Goal: Task Accomplishment & Management: Complete application form

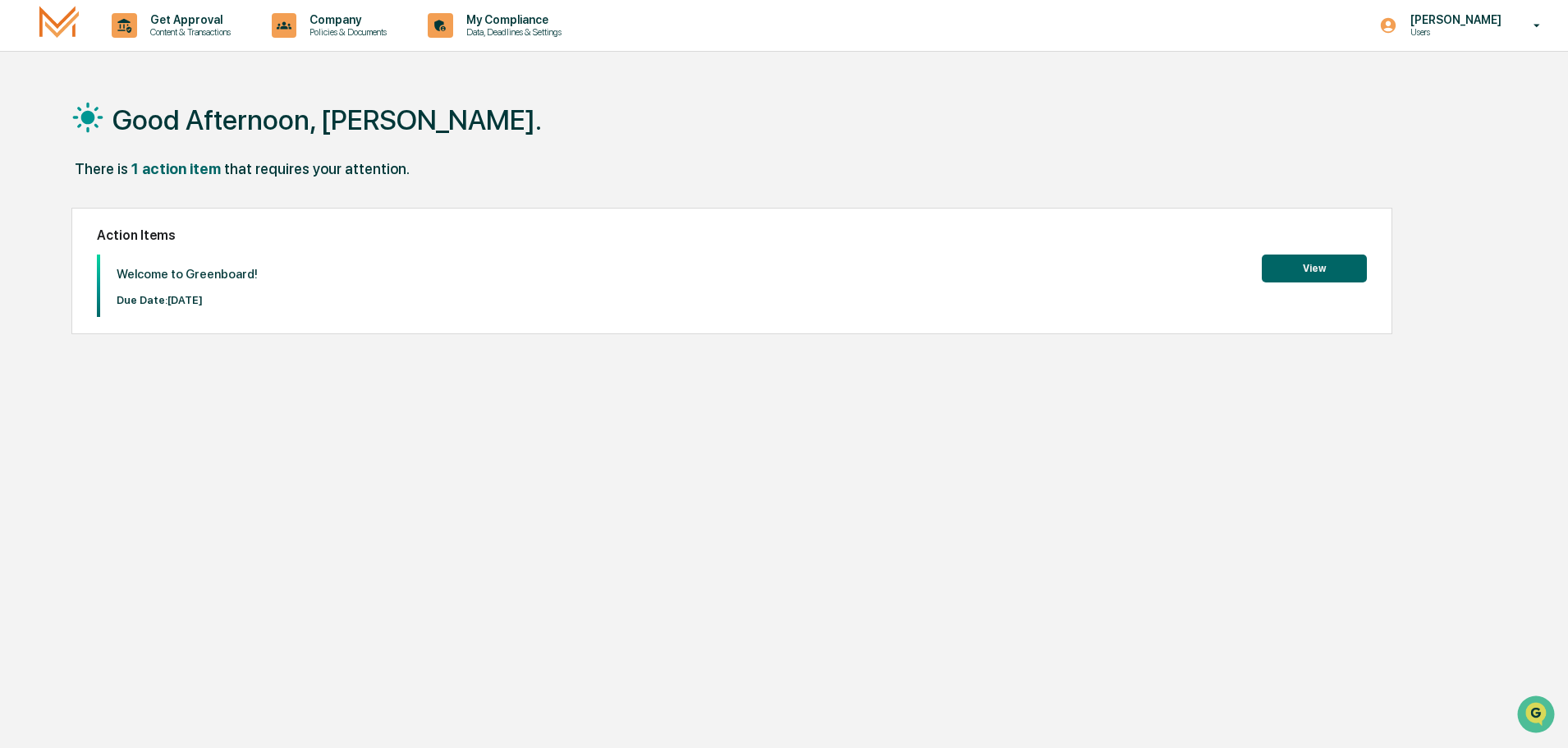
click at [1304, 274] on button "View" at bounding box center [1314, 269] width 105 height 28
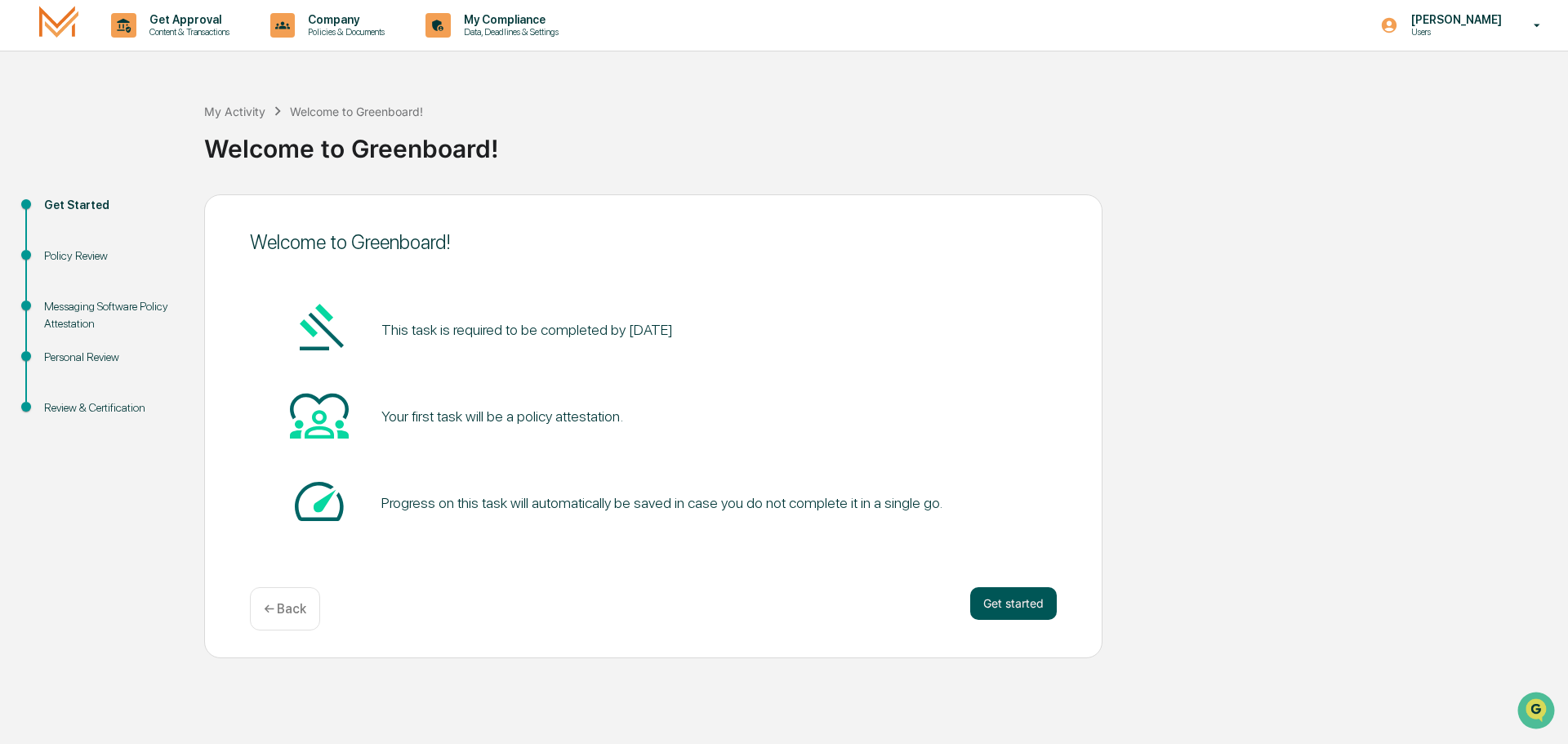
click at [1014, 612] on button "Get started" at bounding box center [1013, 603] width 87 height 32
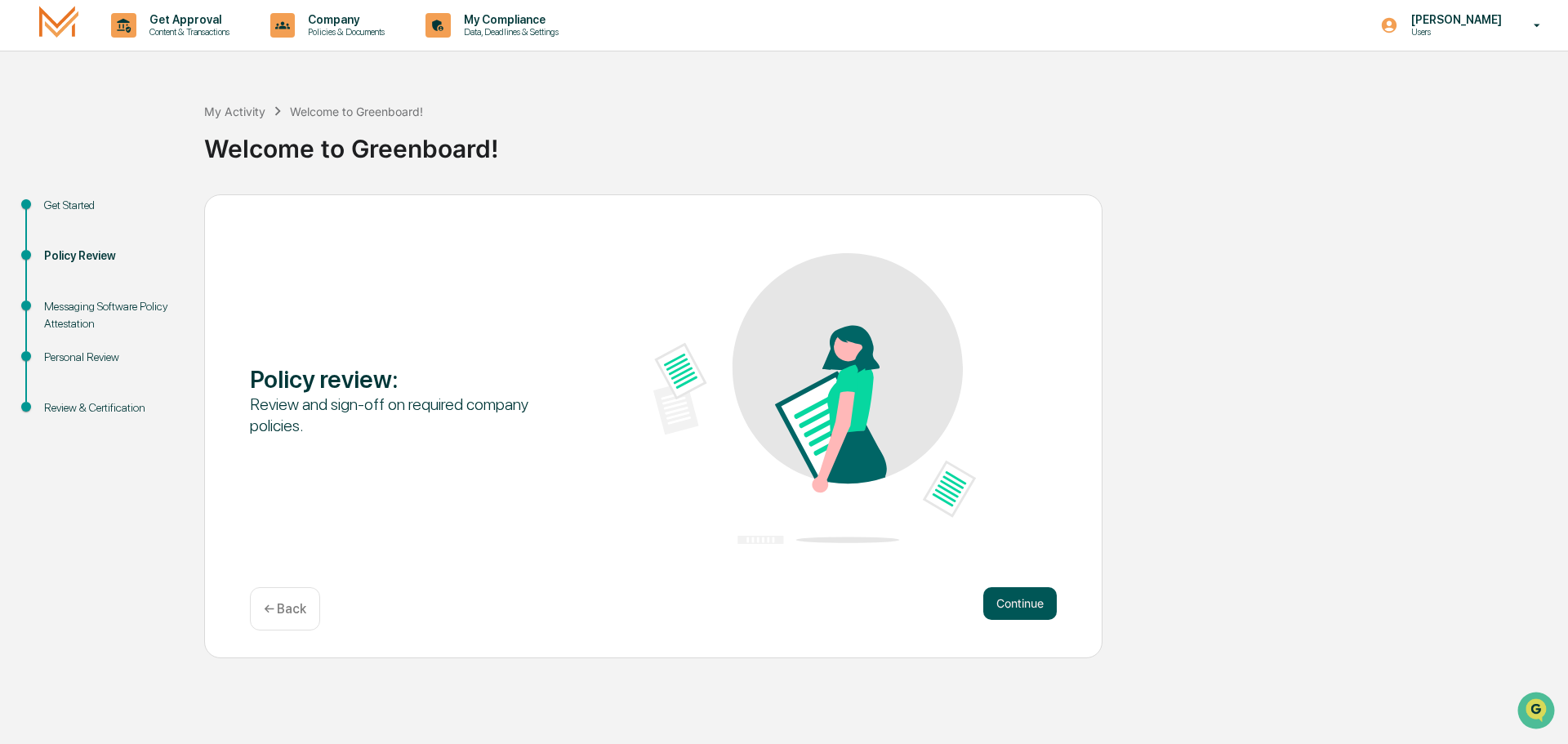
click at [1012, 614] on button "Continue" at bounding box center [1020, 603] width 73 height 32
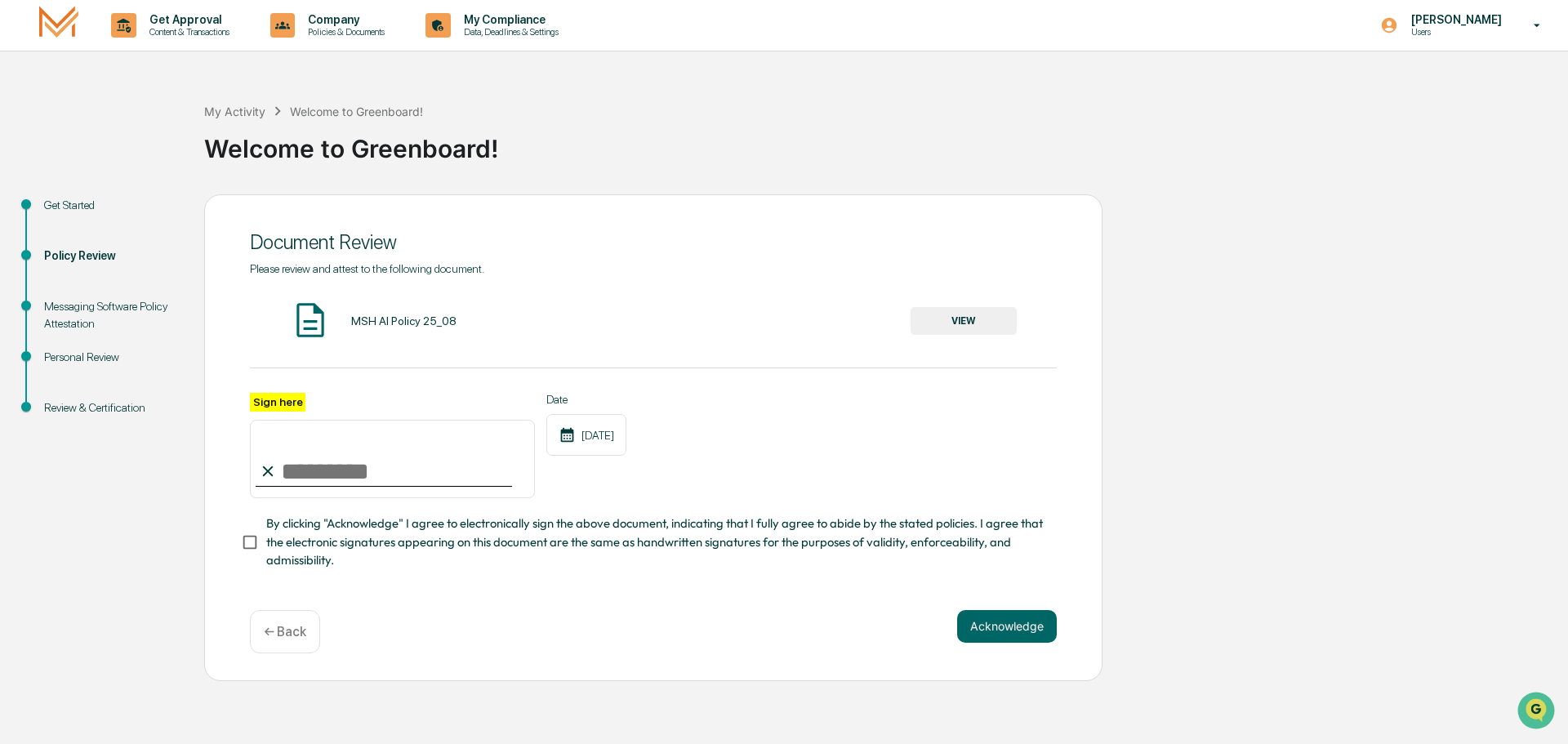
click at [276, 466] on icon at bounding box center [268, 471] width 18 height 18
click at [297, 472] on input "Sign here" at bounding box center [392, 458] width 285 height 78
type input "**********"
click at [1024, 629] on button "Acknowledge" at bounding box center [1006, 627] width 99 height 32
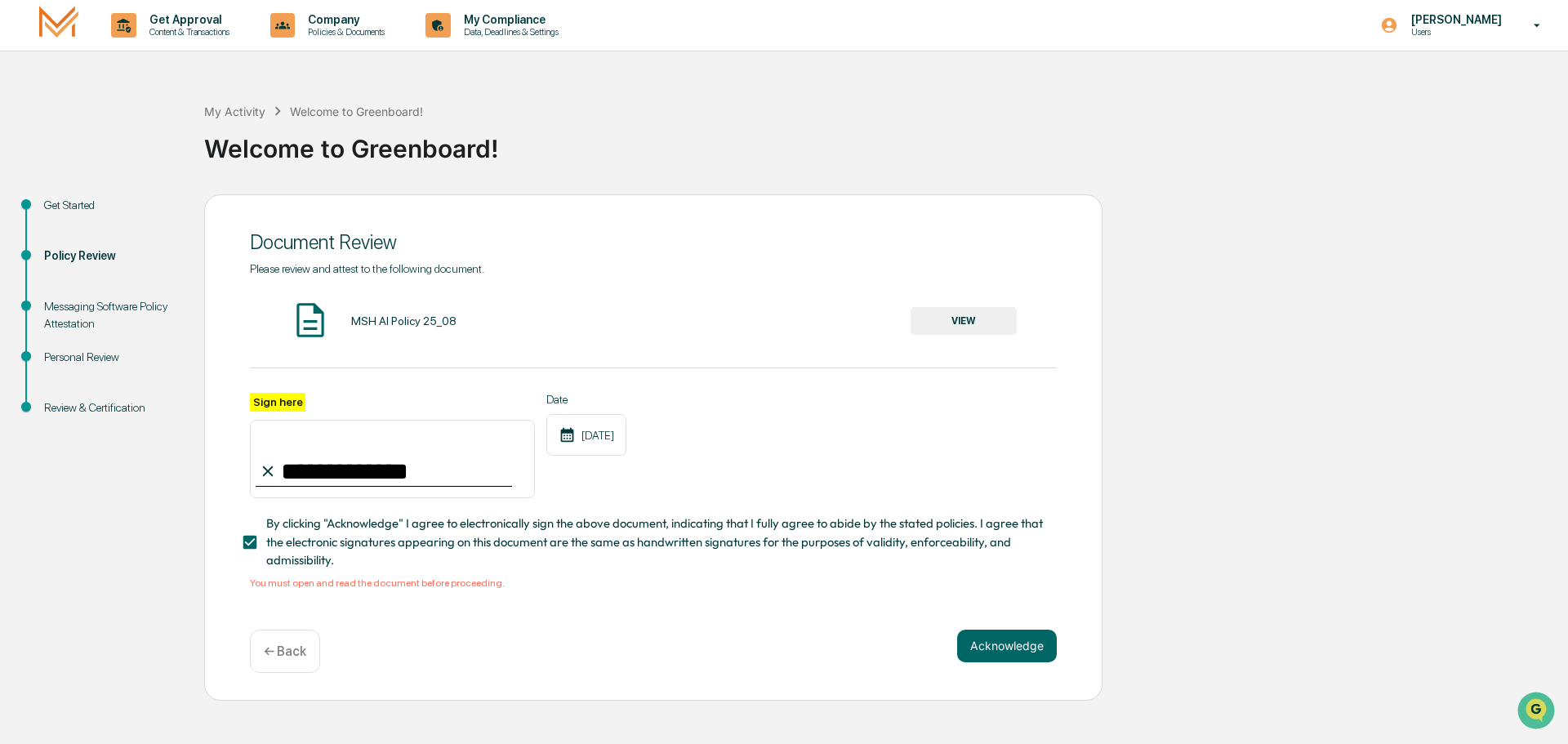
drag, startPoint x: 918, startPoint y: 296, endPoint x: 925, endPoint y: 306, distance: 12.2
click at [918, 297] on div "**********" at bounding box center [653, 426] width 807 height 327
click at [962, 316] on button "VIEW" at bounding box center [963, 321] width 106 height 28
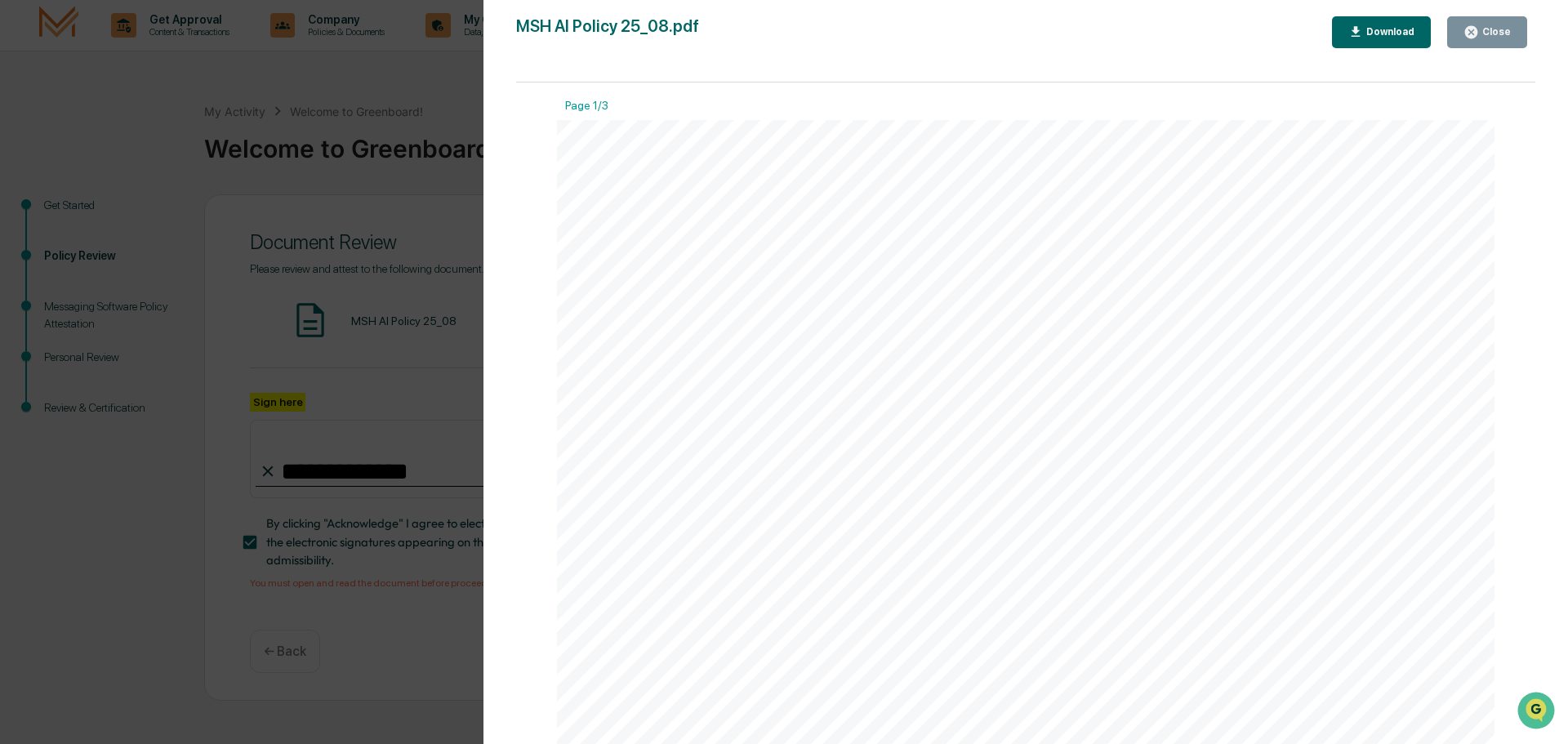
click at [392, 362] on div "Version History [DATE] 02:14 PM [PERSON_NAME] MSH AI Policy 25_08.pdf Close Dow…" at bounding box center [784, 372] width 1568 height 744
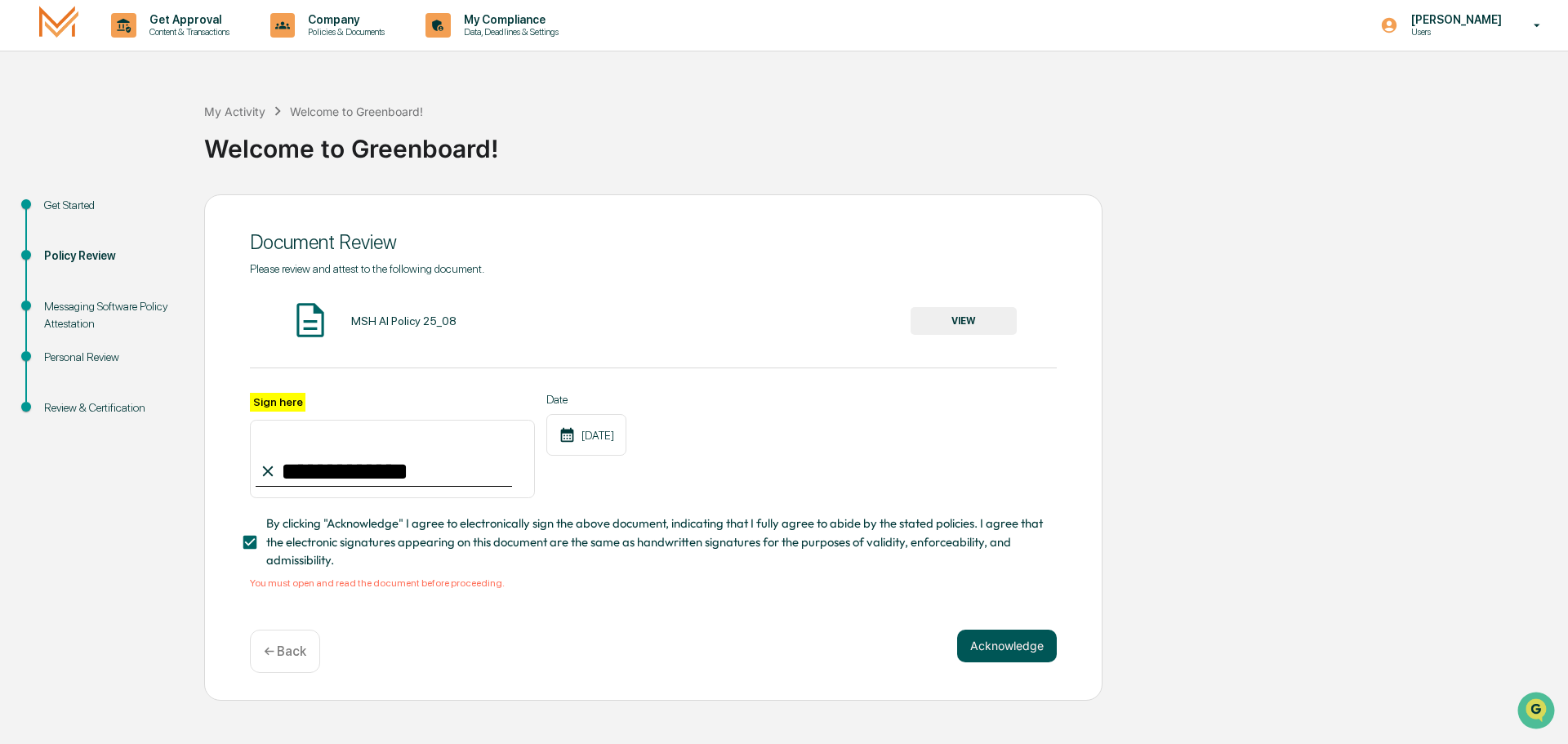
click at [1019, 650] on button "Acknowledge" at bounding box center [1006, 646] width 99 height 32
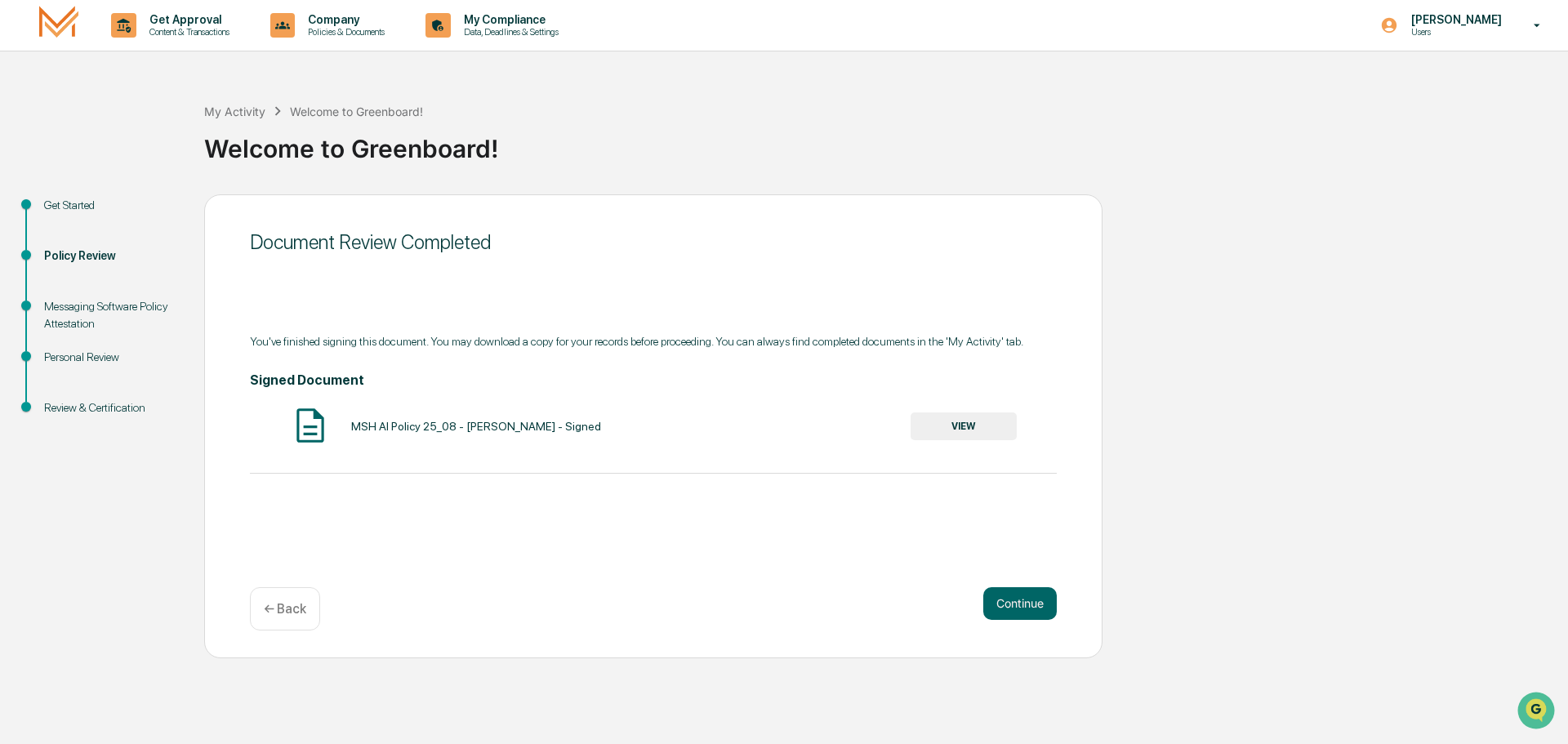
drag, startPoint x: 1019, startPoint y: 595, endPoint x: 551, endPoint y: 597, distance: 468.0
click at [551, 597] on div "Continue ← Back" at bounding box center [653, 609] width 807 height 43
drag, startPoint x: 986, startPoint y: 400, endPoint x: 985, endPoint y: 410, distance: 10.0
click at [986, 407] on div "Signed Document MSH AI Policy 25_08 - [PERSON_NAME] - Signed VIEW" at bounding box center [653, 411] width 807 height 76
click at [964, 426] on button "VIEW" at bounding box center [963, 426] width 106 height 28
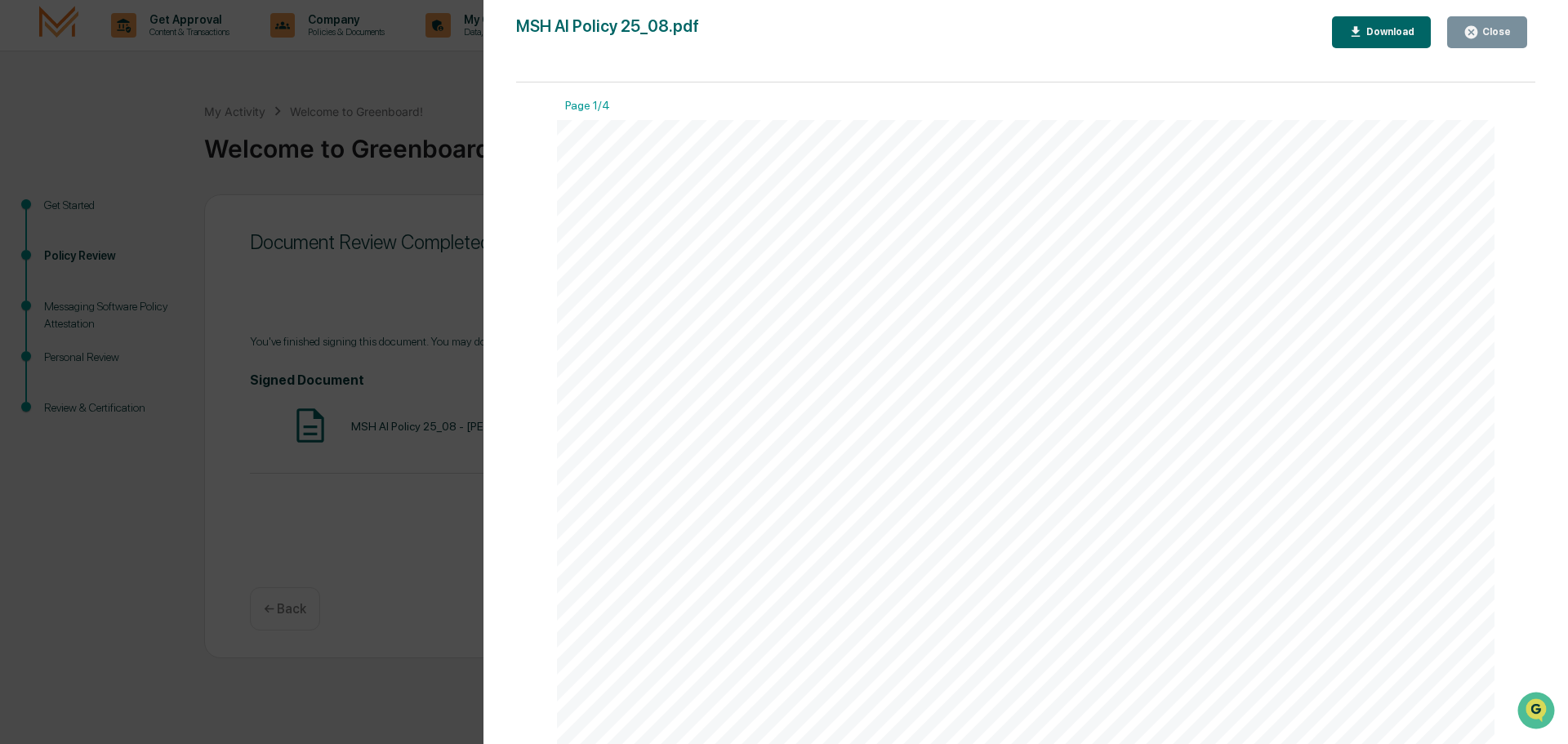
click at [1374, 32] on div "Download" at bounding box center [1388, 31] width 51 height 12
click at [404, 307] on div "Version History [DATE] 07:23 PM [PERSON_NAME] MSH AI Policy 25_08.pdf Close Dow…" at bounding box center [784, 372] width 1568 height 744
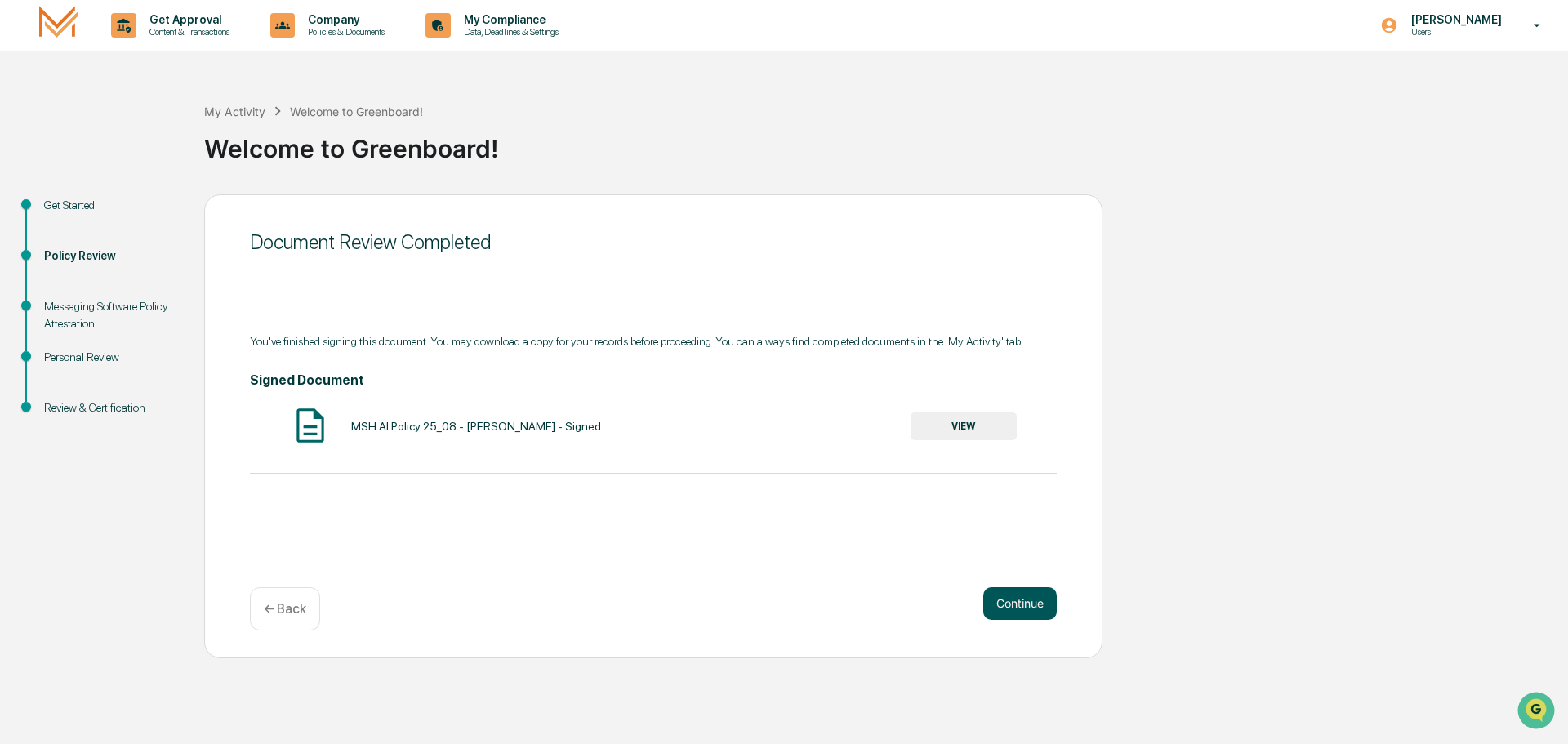
click at [1028, 604] on button "Continue" at bounding box center [1020, 603] width 73 height 32
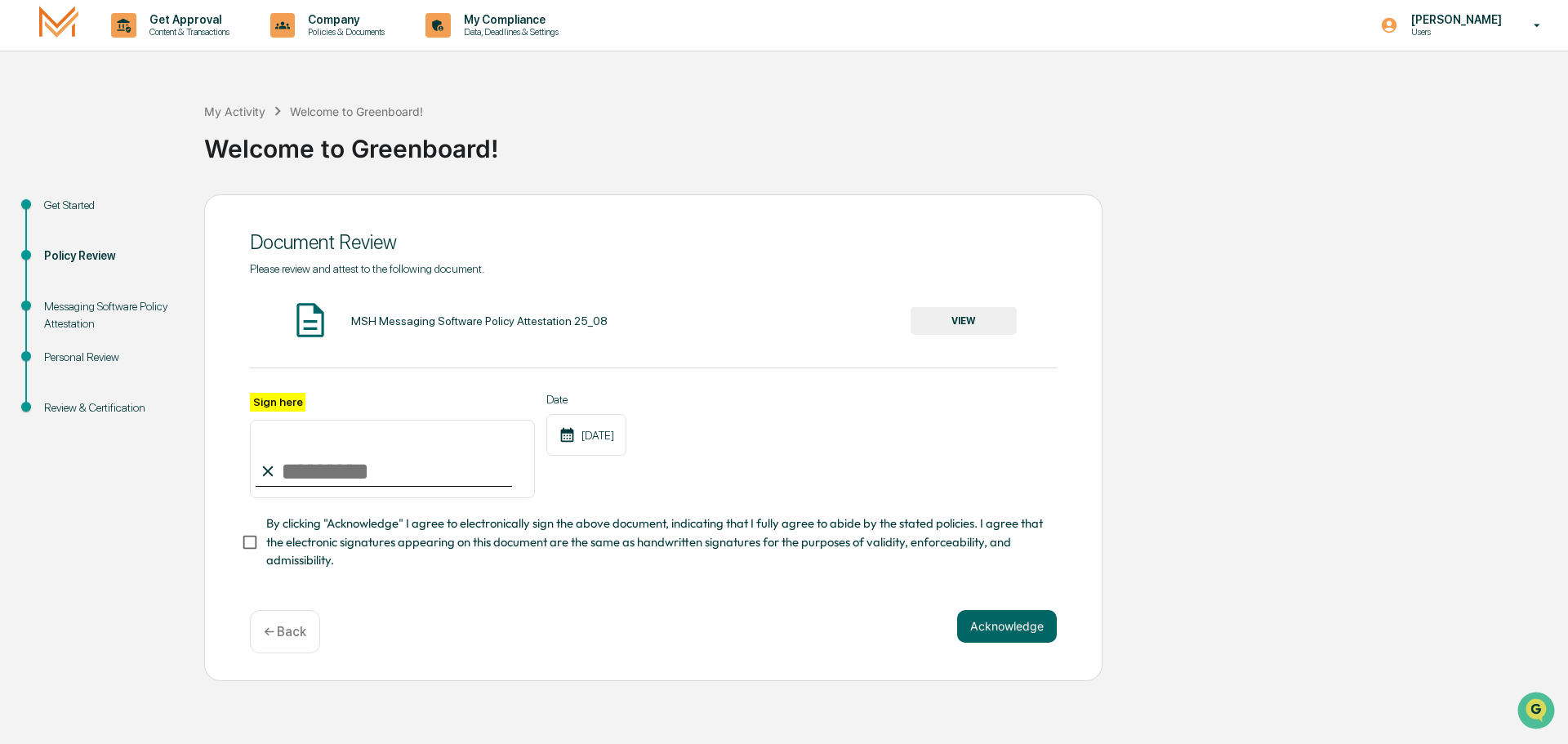
click at [295, 468] on input "Sign here" at bounding box center [392, 458] width 285 height 78
type input "**********"
click at [977, 324] on button "VIEW" at bounding box center [963, 321] width 106 height 28
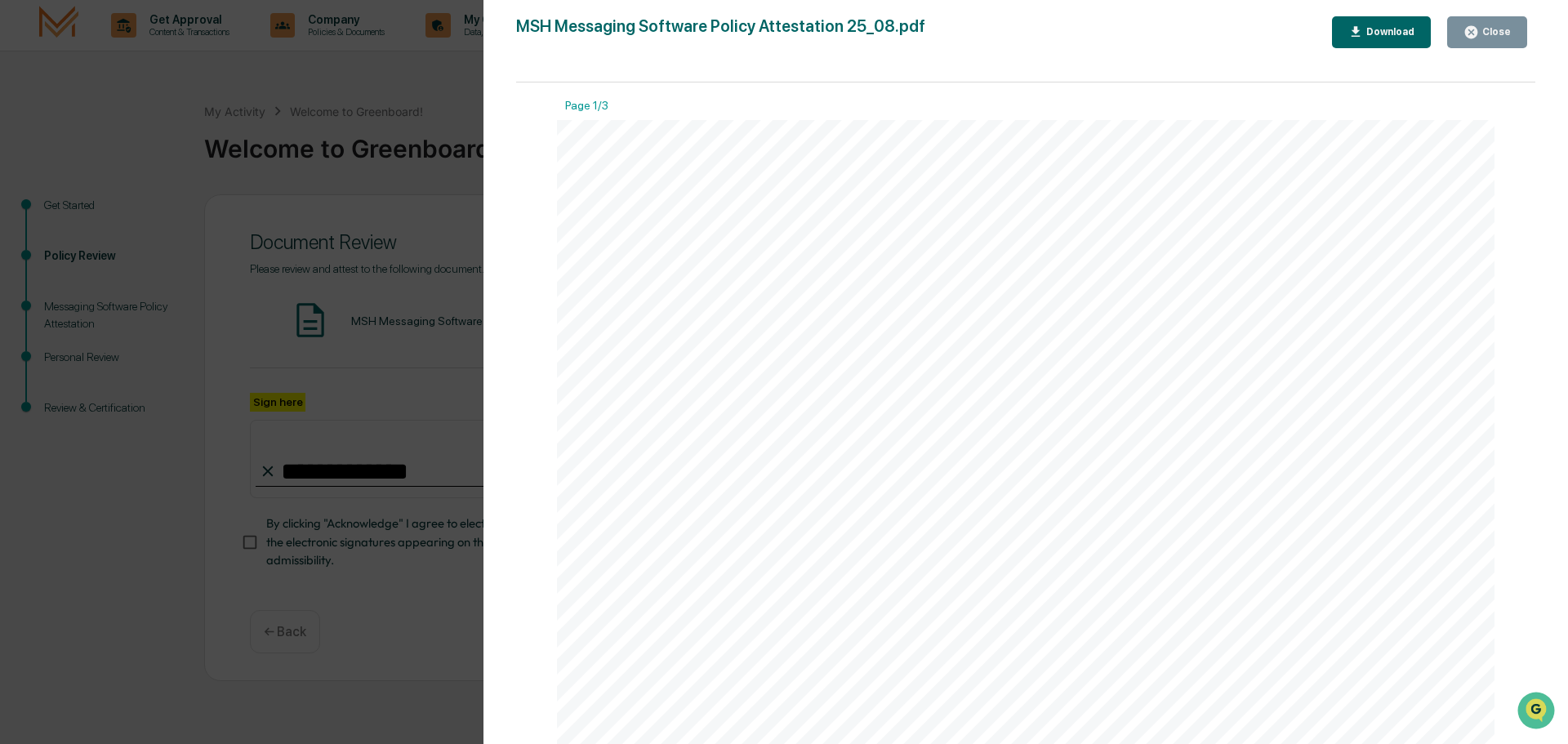
click at [1381, 43] on button "Download" at bounding box center [1382, 32] width 99 height 32
click at [126, 126] on div "Version History [DATE] 02:15 PM [PERSON_NAME] MSH Messaging Software Policy Att…" at bounding box center [784, 372] width 1568 height 744
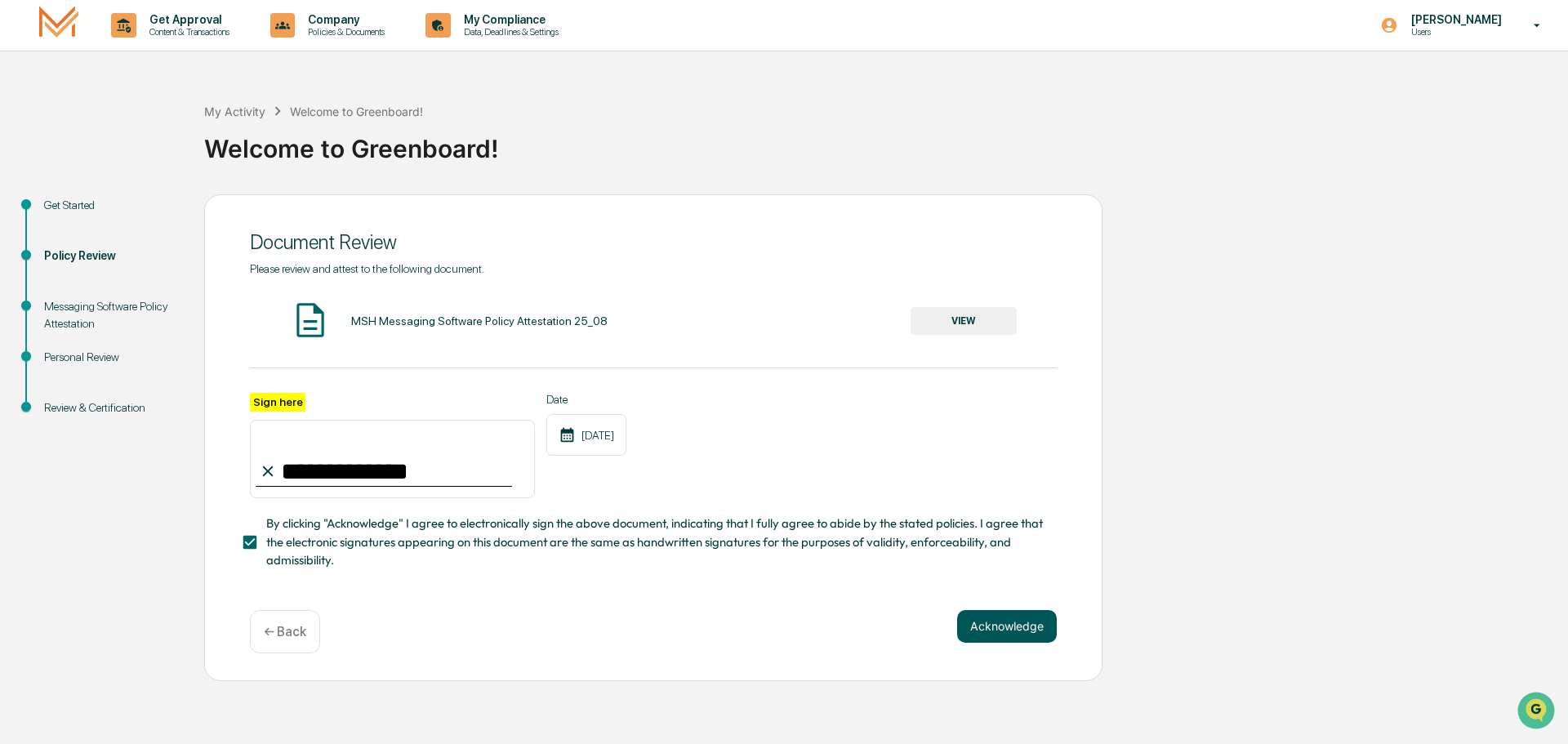
click at [1024, 636] on button "Acknowledge" at bounding box center [1006, 627] width 99 height 32
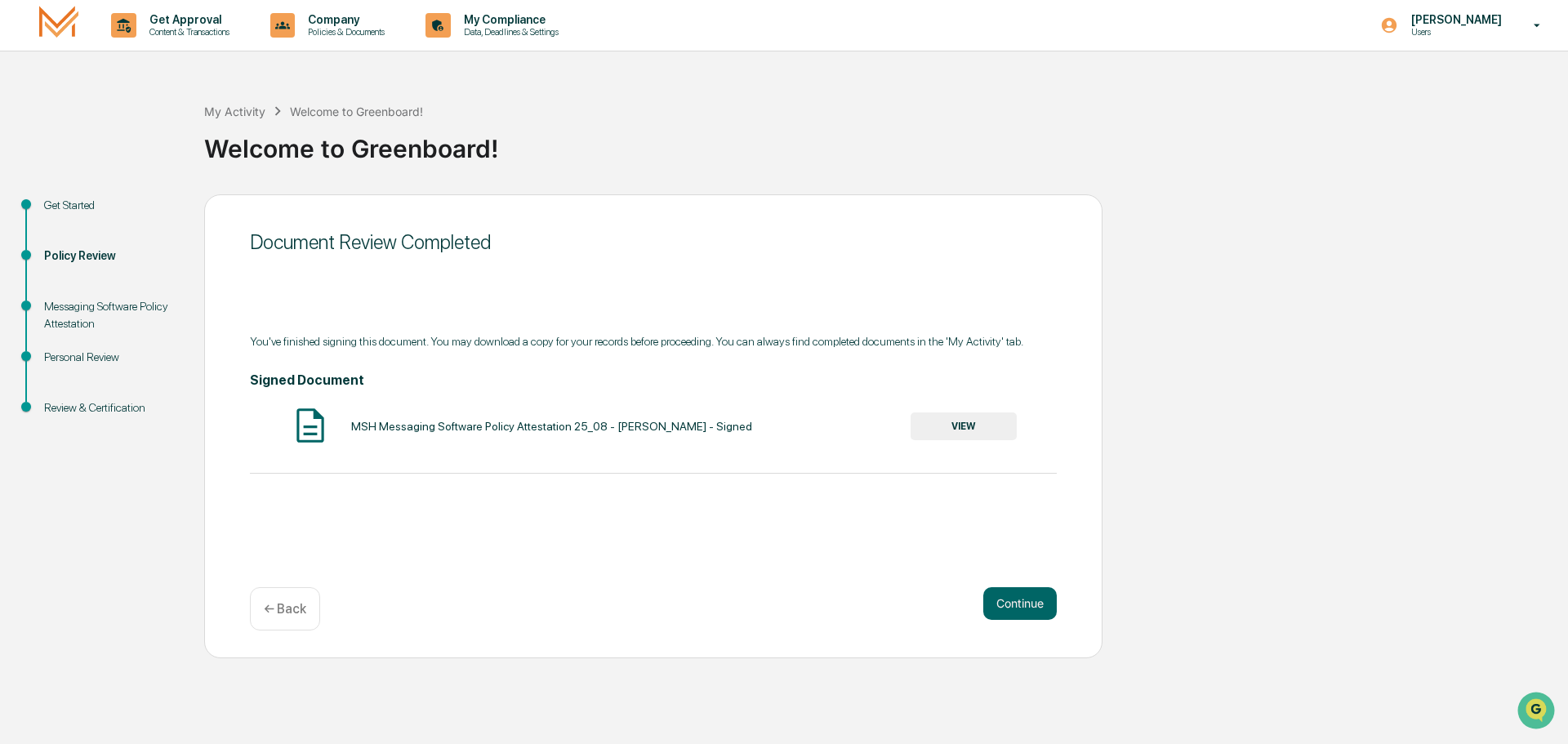
click at [965, 421] on button "VIEW" at bounding box center [963, 426] width 106 height 28
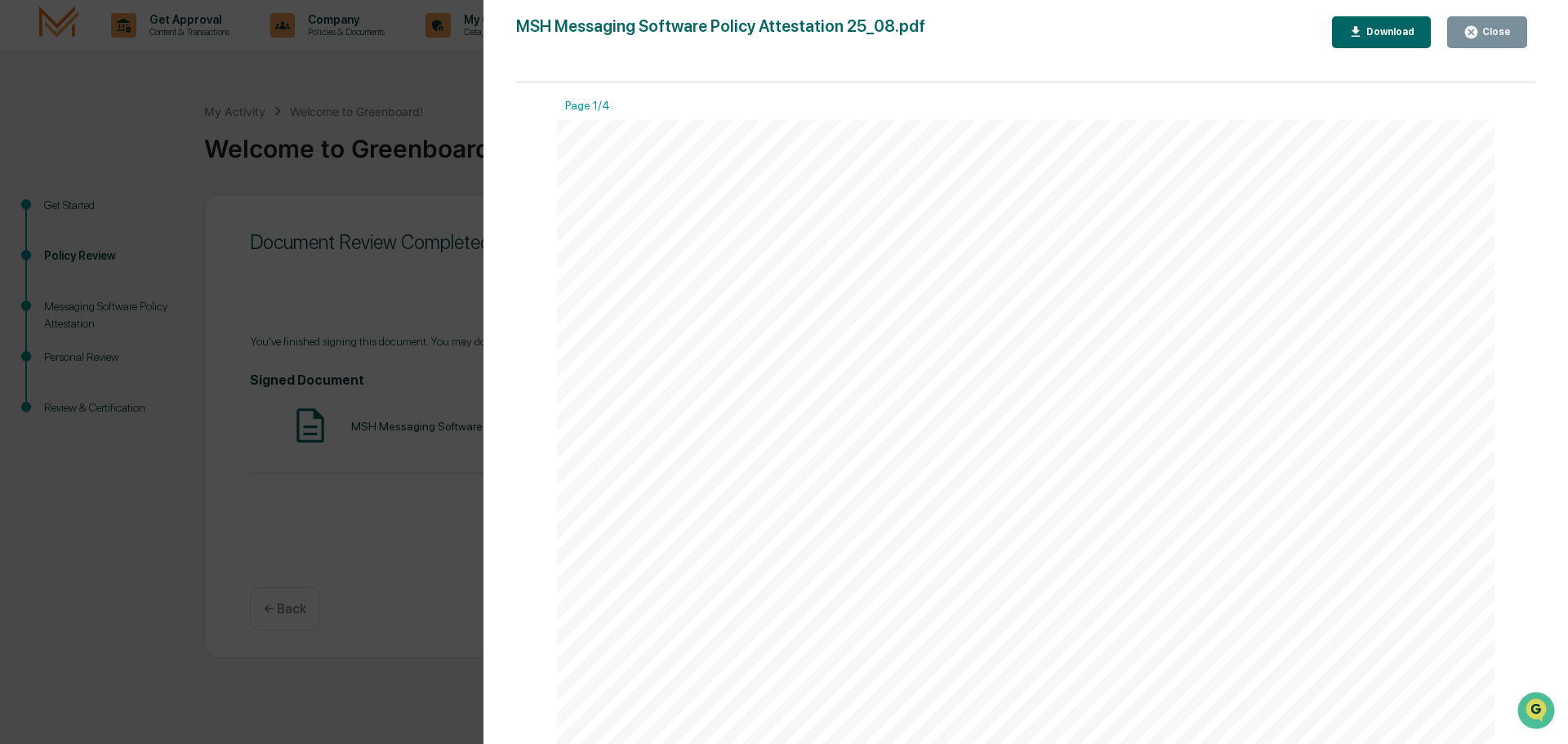
click at [1391, 20] on button "Download" at bounding box center [1382, 32] width 99 height 32
click at [331, 82] on div "Version History [DATE] 07:24 PM [PERSON_NAME] MSH Messaging Software Policy Att…" at bounding box center [784, 372] width 1568 height 744
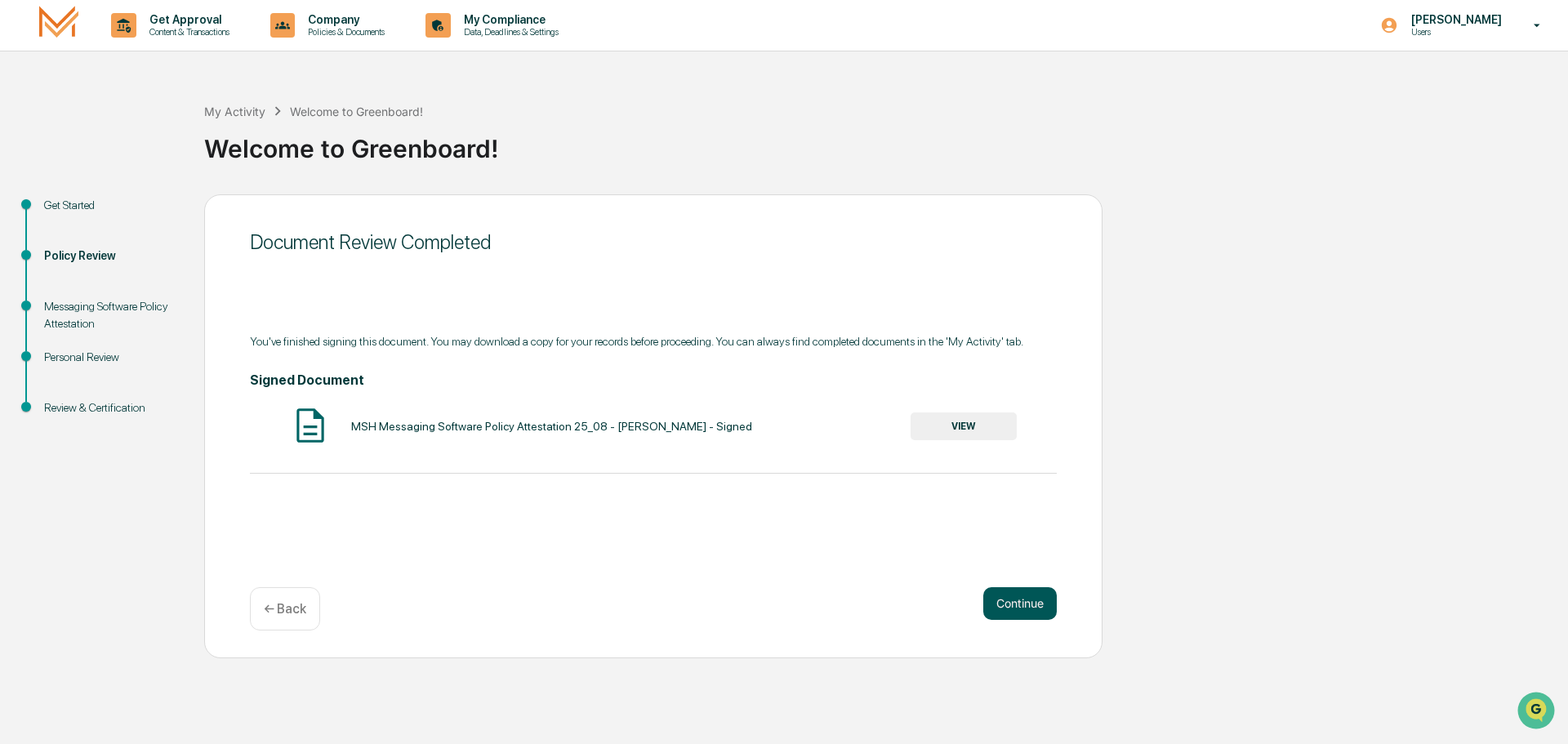
click at [1025, 594] on button "Continue" at bounding box center [1020, 603] width 73 height 32
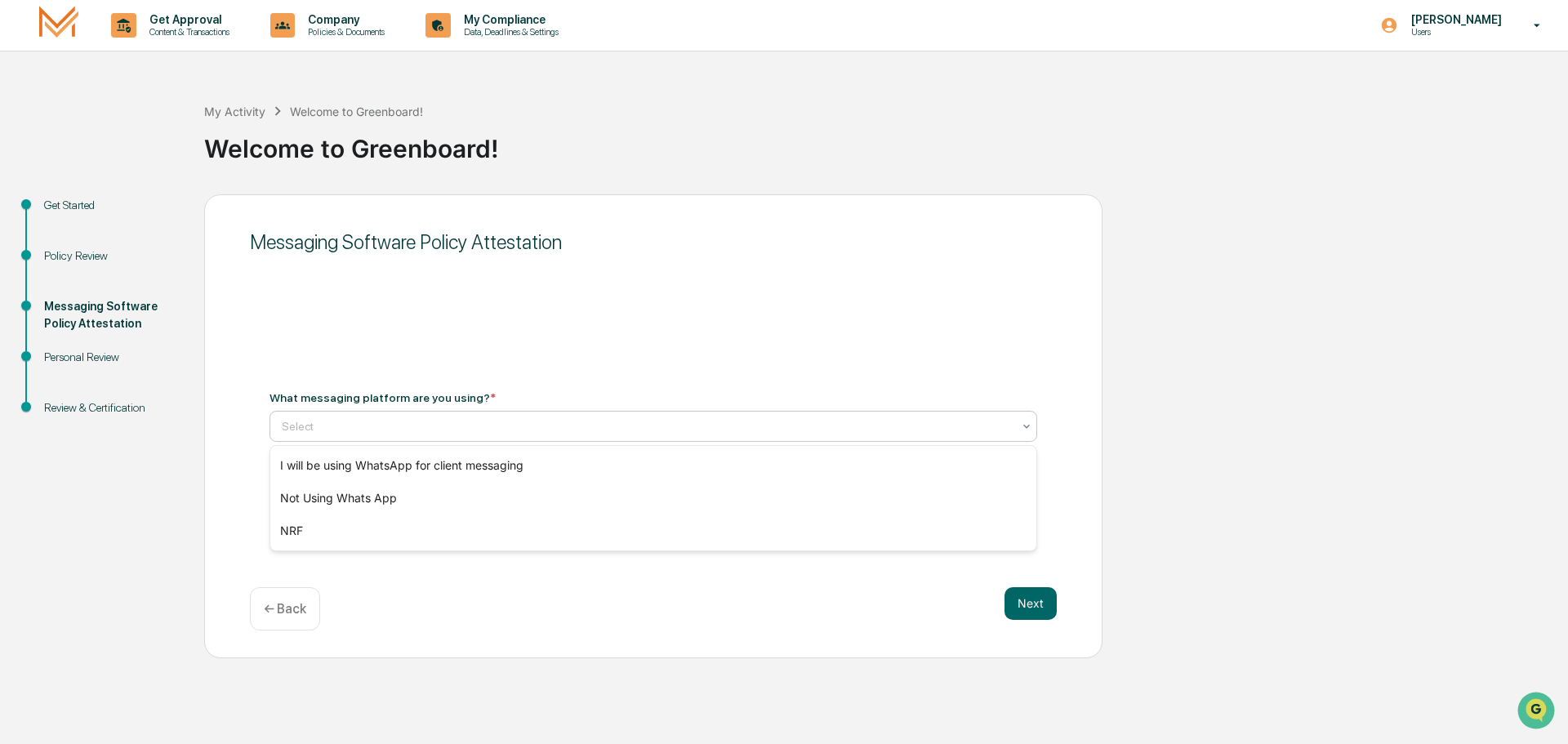
click at [463, 425] on div at bounding box center [646, 427] width 730 height 16
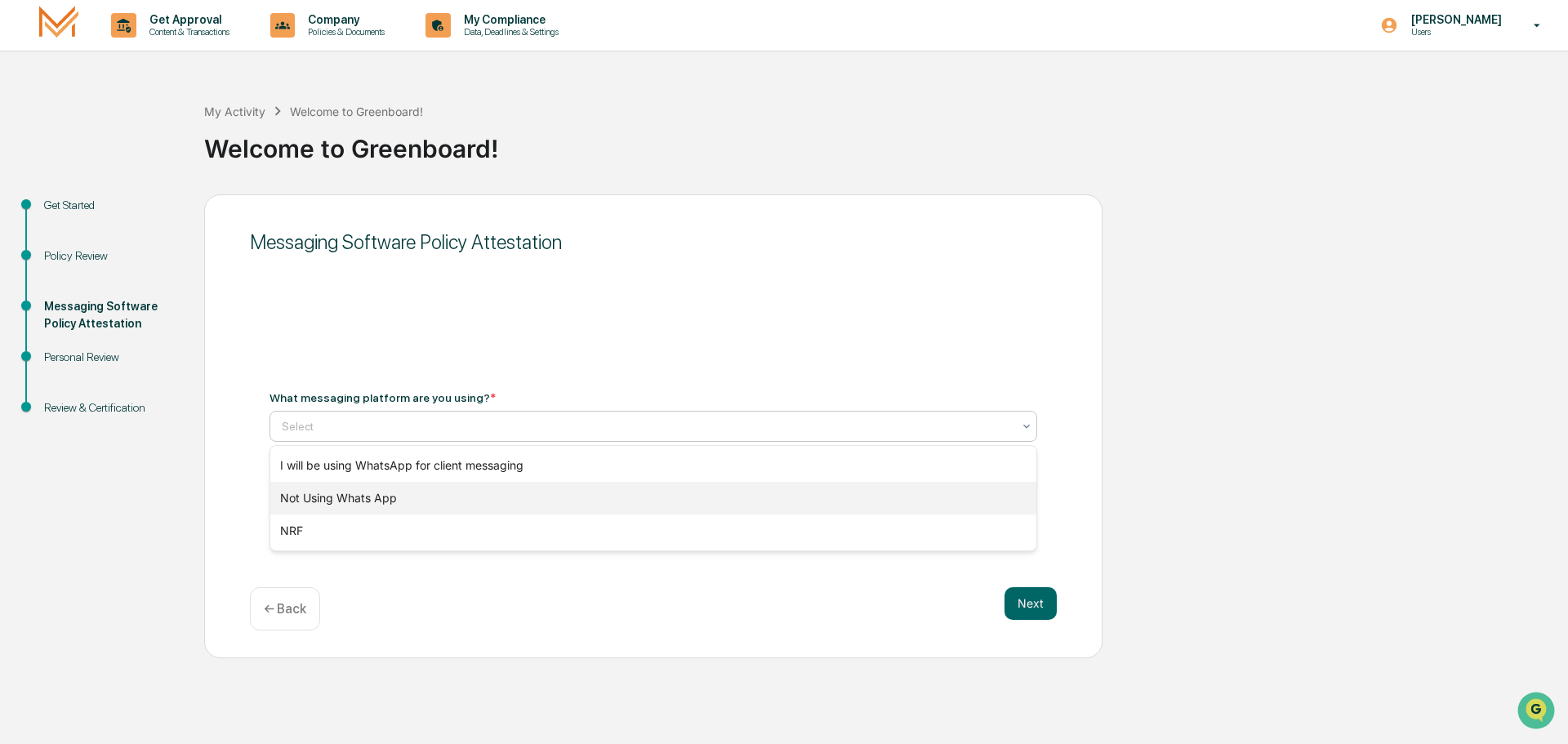
click at [383, 506] on div "Not Using Whats App" at bounding box center [653, 498] width 766 height 32
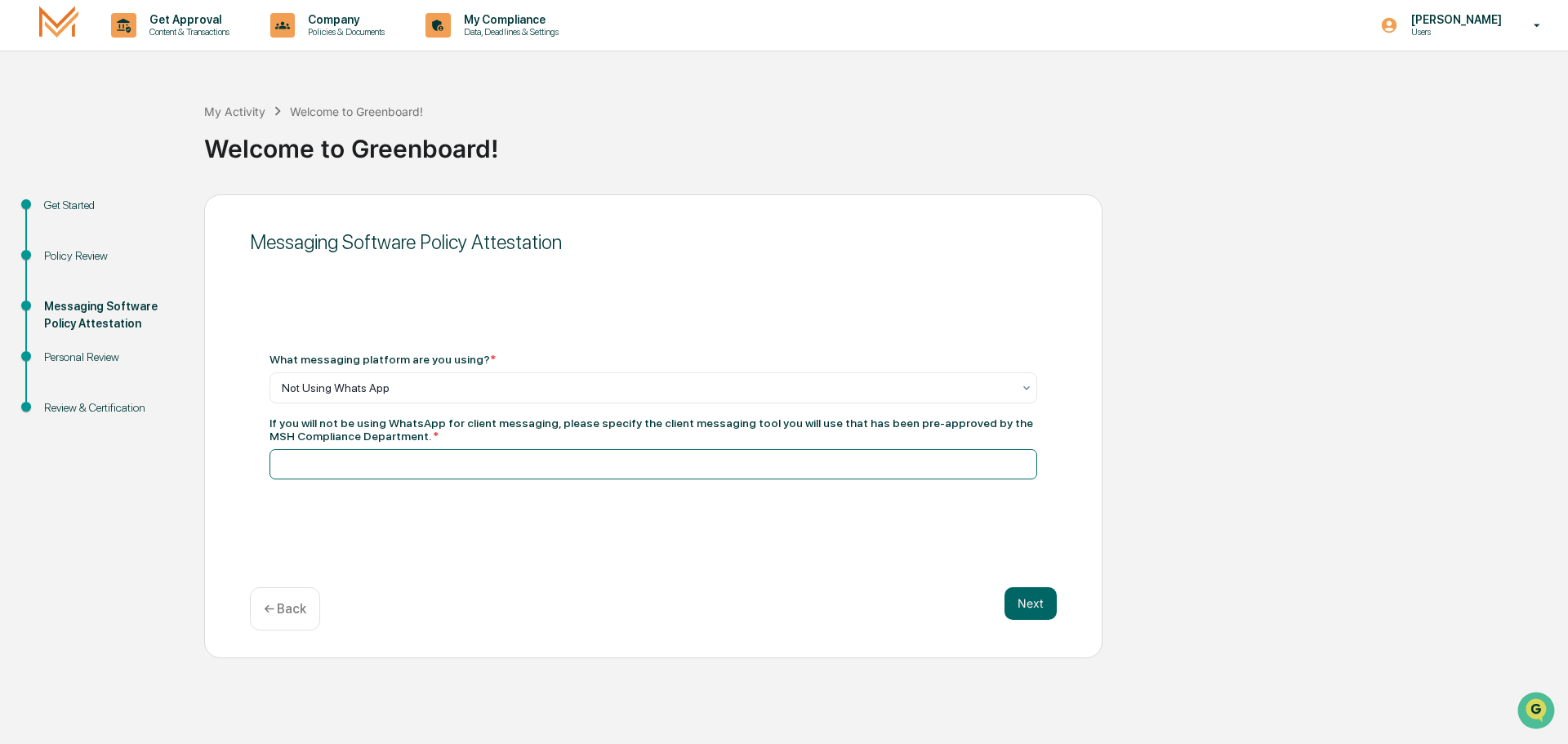
click at [405, 463] on input at bounding box center [653, 464] width 768 height 30
type input "*****"
click at [1025, 602] on button "Next" at bounding box center [1030, 603] width 52 height 32
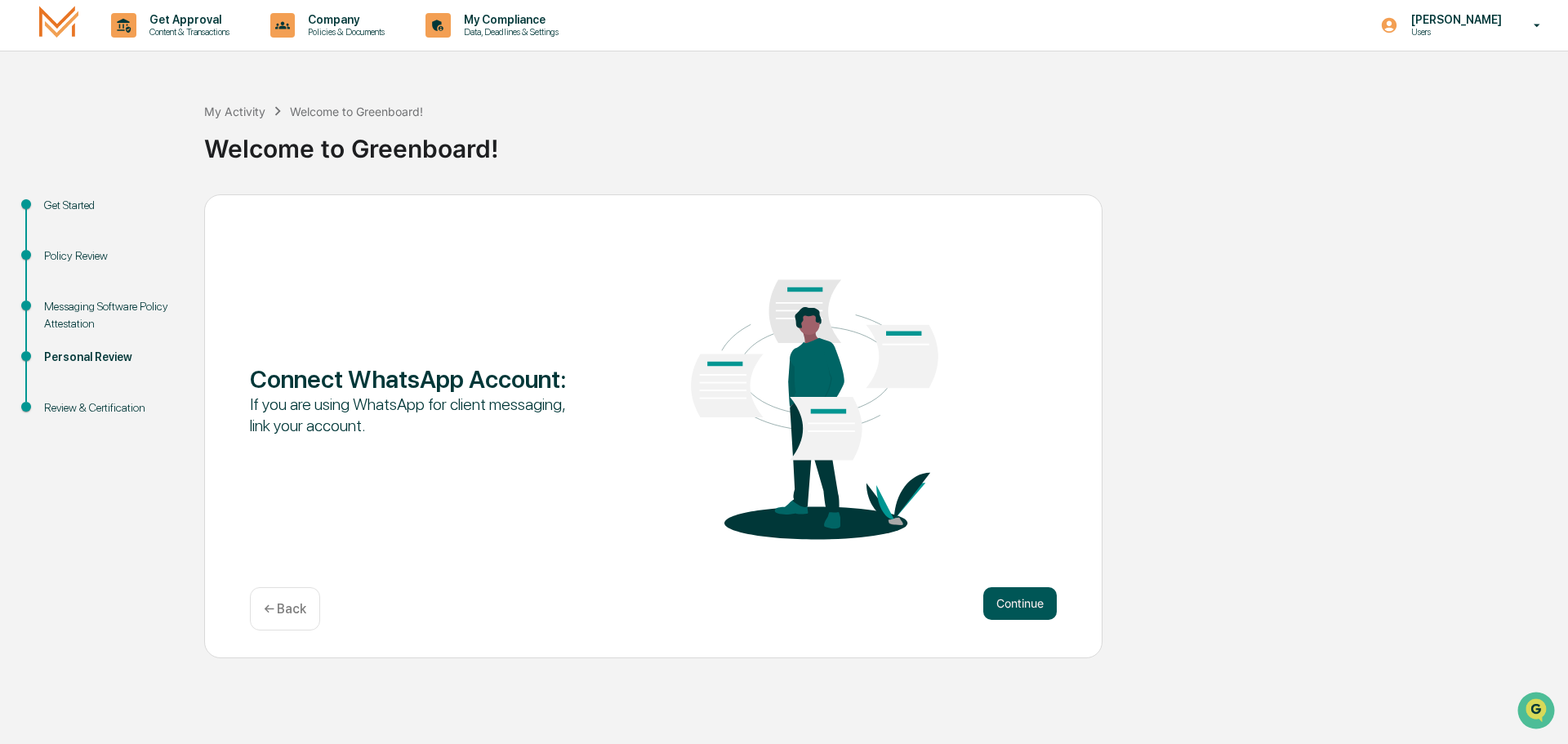
click at [1042, 604] on button "Continue" at bounding box center [1020, 603] width 73 height 32
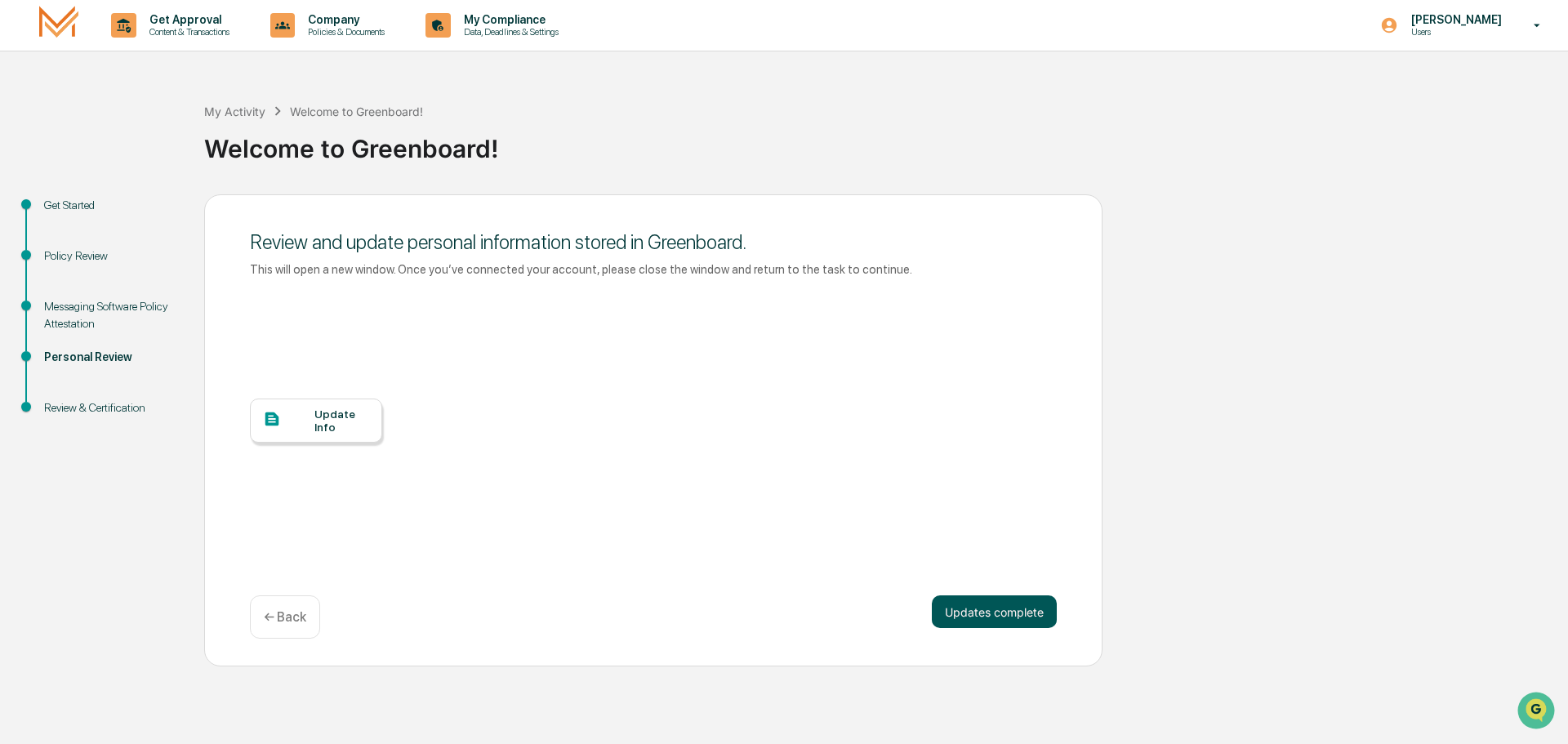
click at [1037, 614] on button "Updates complete" at bounding box center [994, 611] width 125 height 32
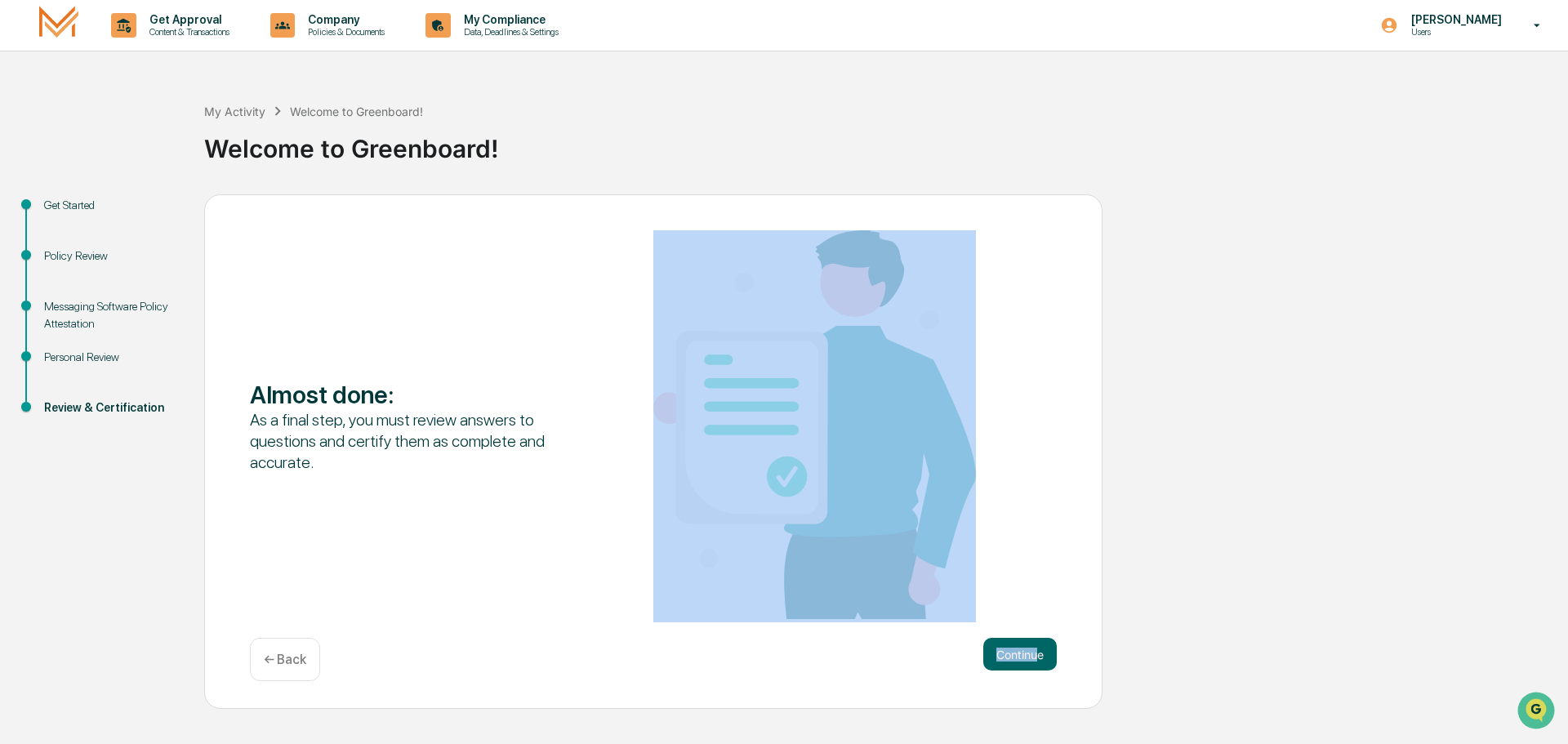
drag, startPoint x: 1037, startPoint y: 614, endPoint x: 1038, endPoint y: 678, distance: 64.0
click at [1038, 678] on div "Almost done : As a final step, you must review answers to questions and certify…" at bounding box center [653, 452] width 899 height 515
click at [1010, 645] on button "Continue" at bounding box center [1020, 654] width 73 height 32
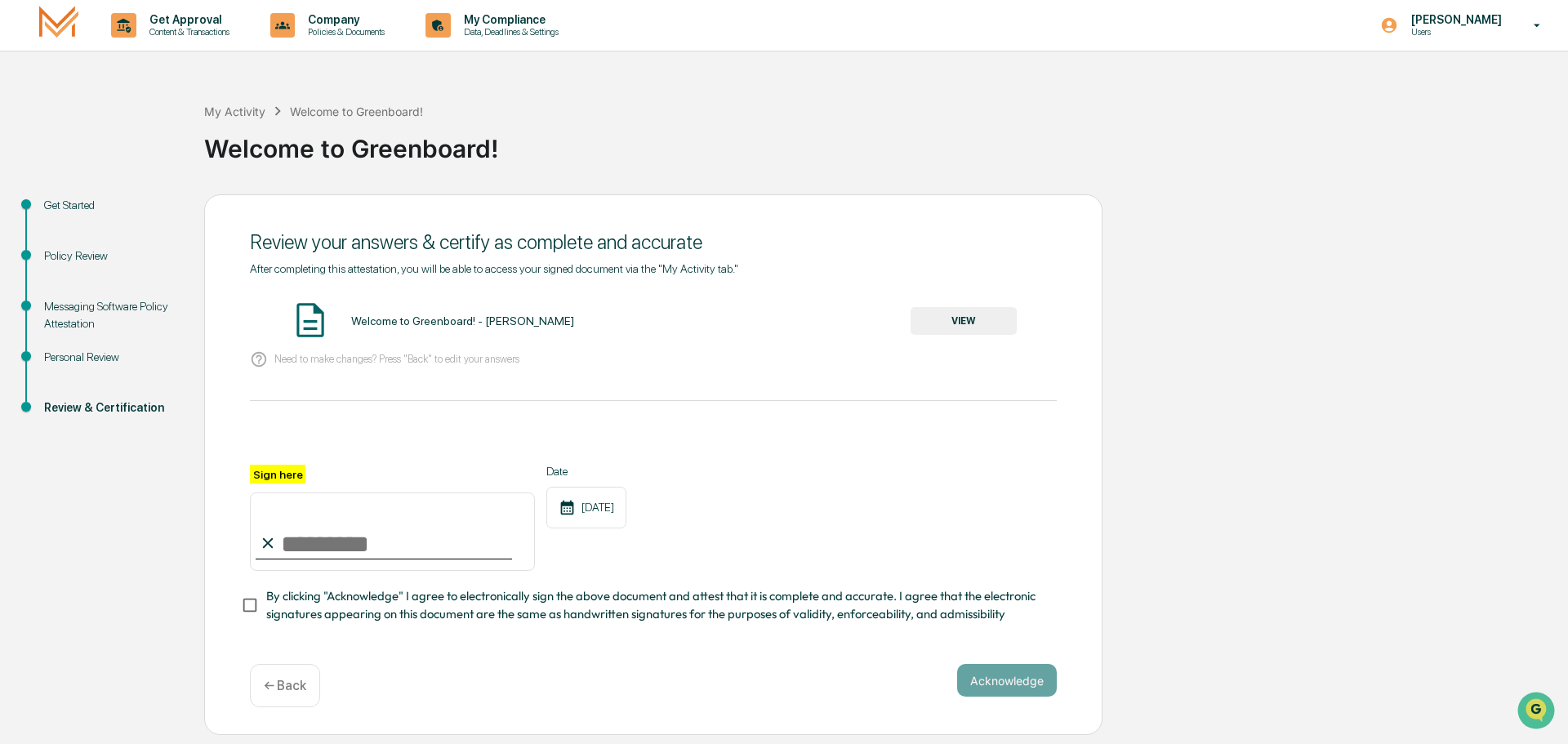
click at [401, 541] on input "Sign here" at bounding box center [392, 532] width 285 height 78
type input "**********"
click at [964, 321] on button "VIEW" at bounding box center [963, 321] width 106 height 28
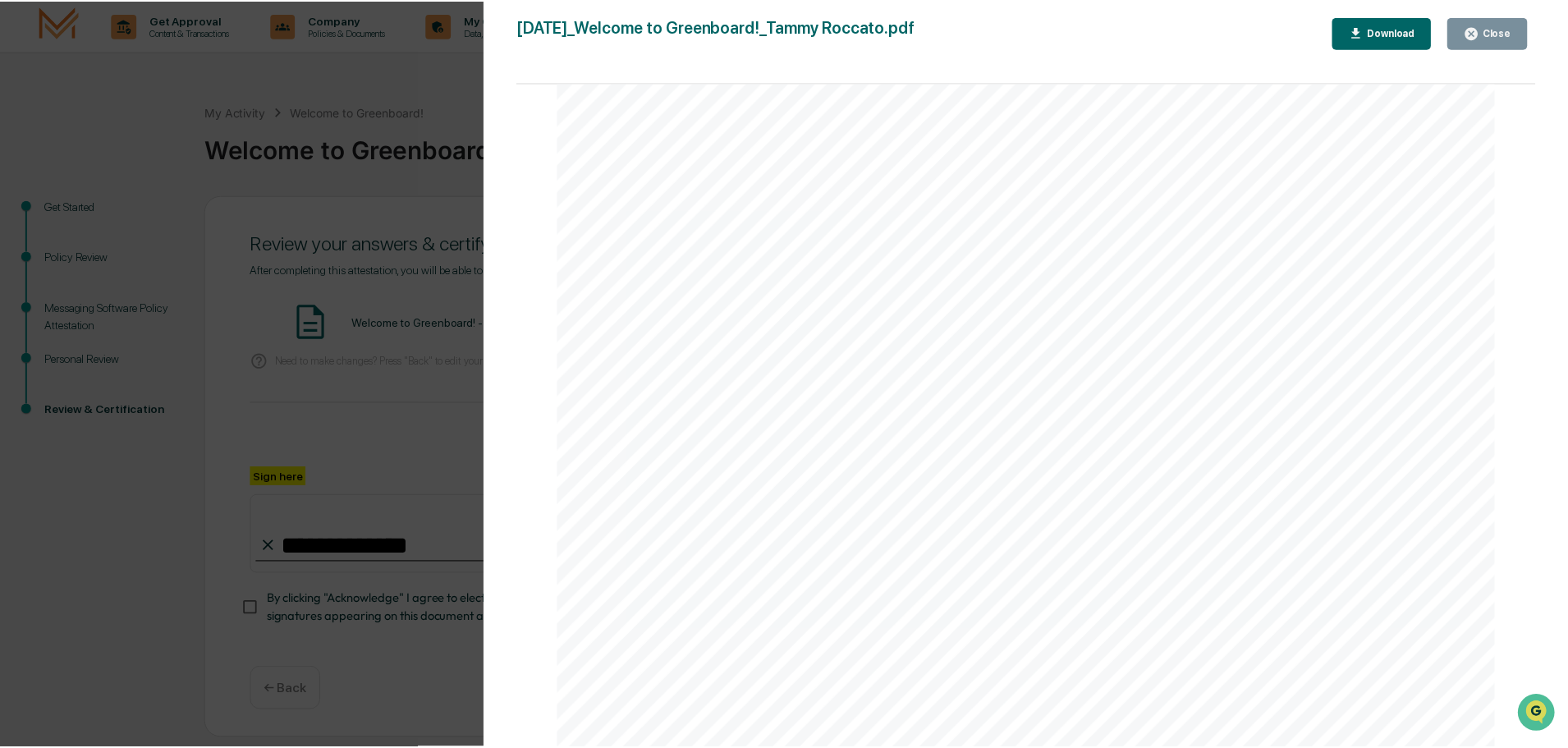
scroll to position [1561, 0]
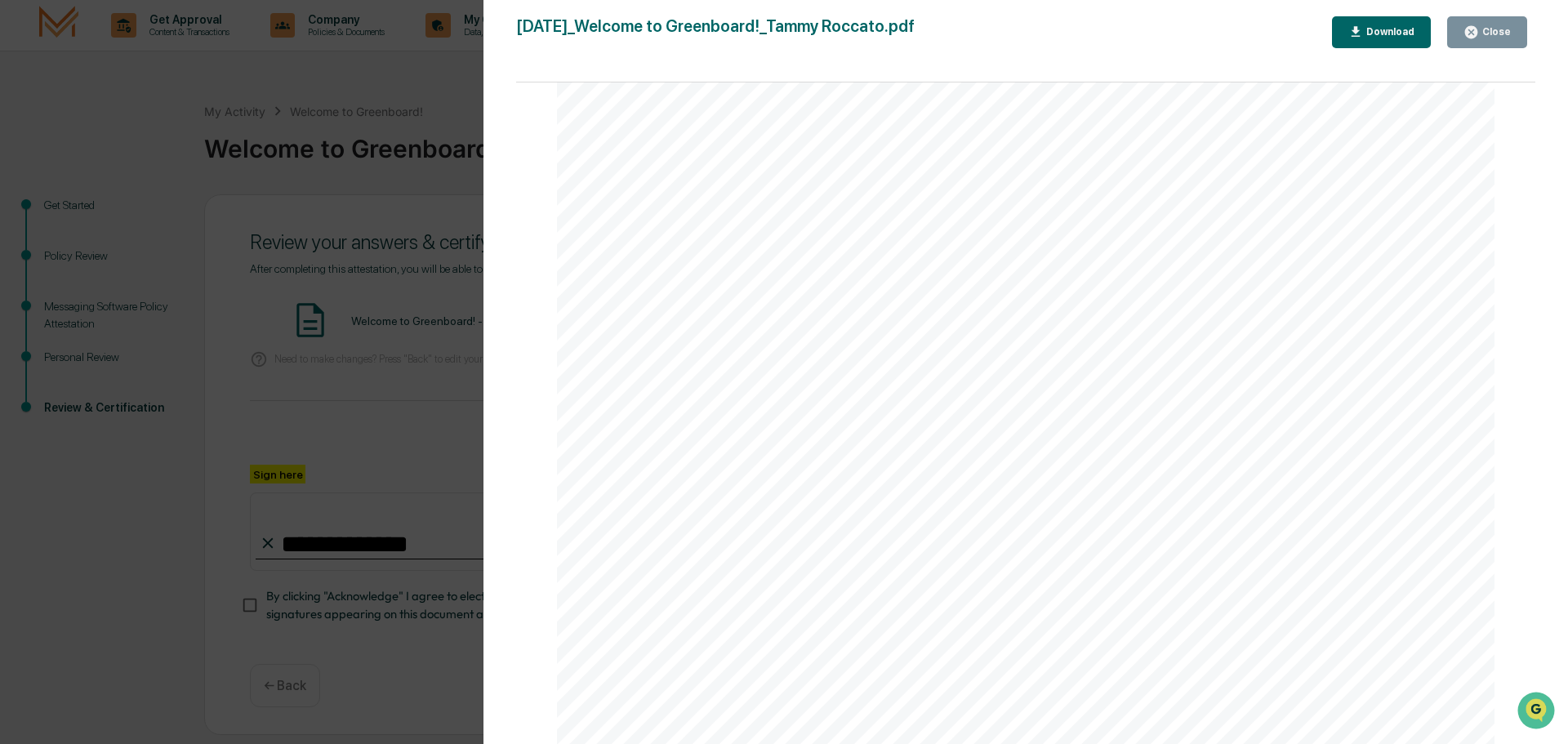
click at [1415, 28] on div "Download" at bounding box center [1388, 31] width 51 height 12
click at [121, 110] on div "Version History [DATE] 07:24 PM [PERSON_NAME] [DATE]_Welcome to Greenboard!_Tam…" at bounding box center [784, 372] width 1568 height 744
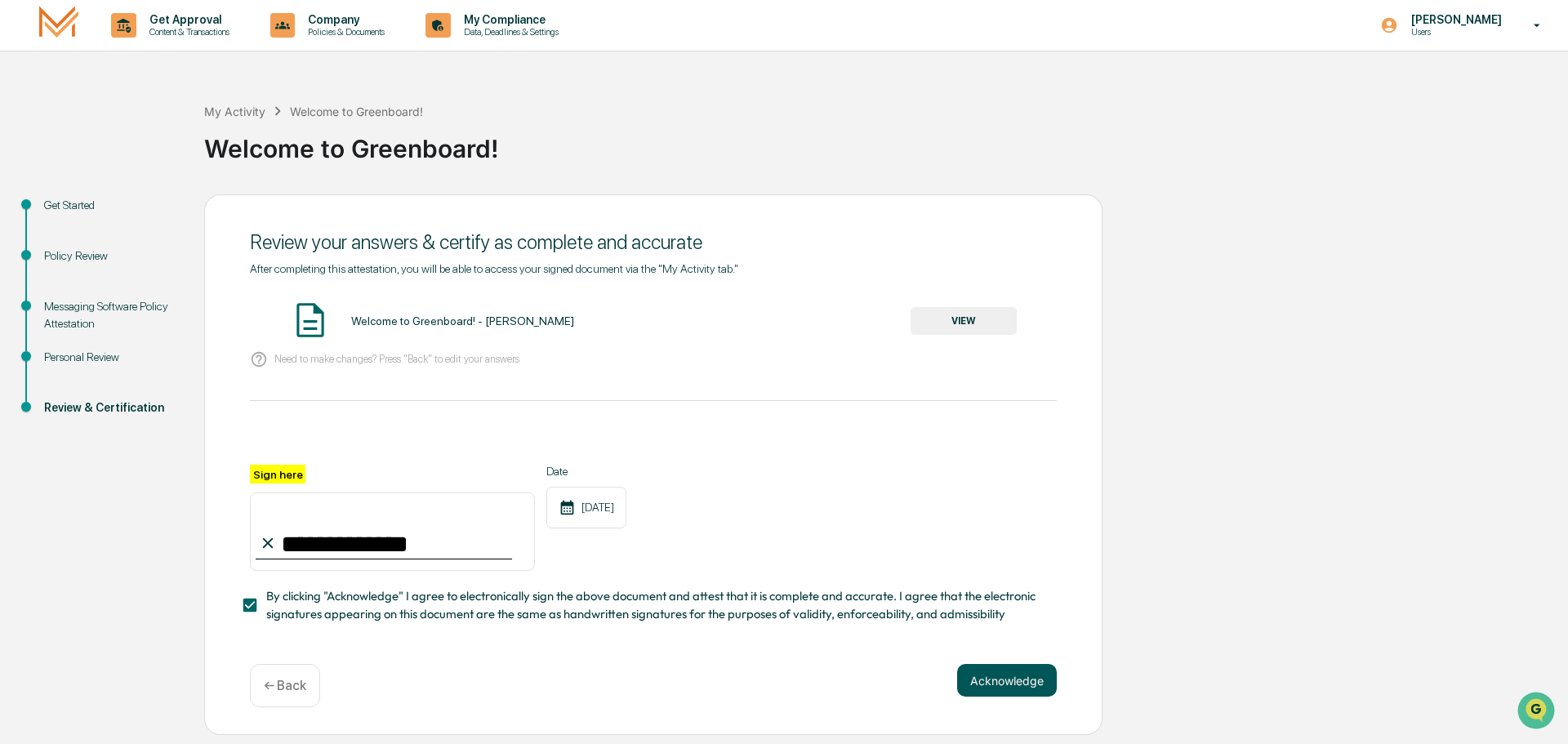
click at [1039, 689] on button "Acknowledge" at bounding box center [1006, 680] width 99 height 32
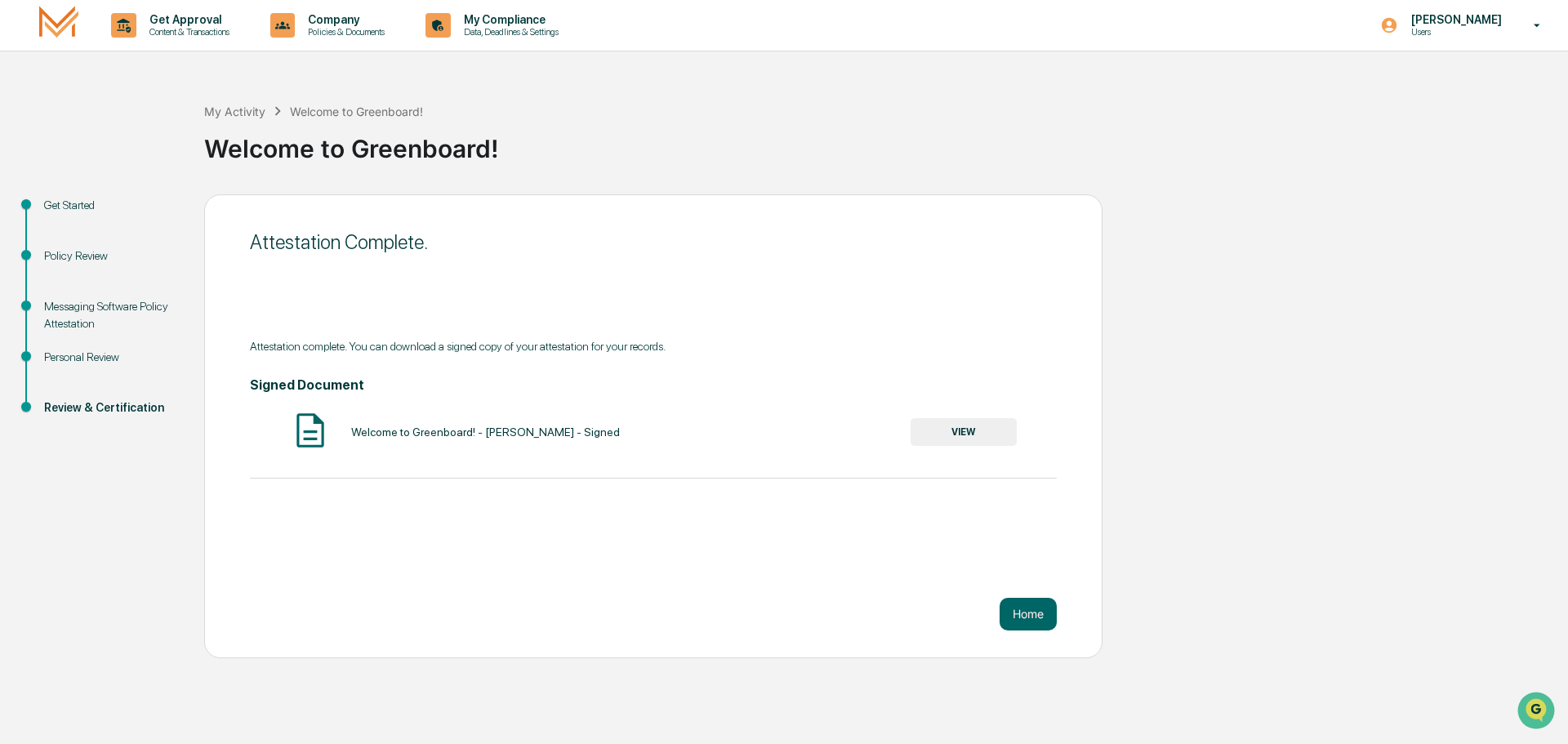
click at [952, 432] on button "VIEW" at bounding box center [963, 432] width 106 height 28
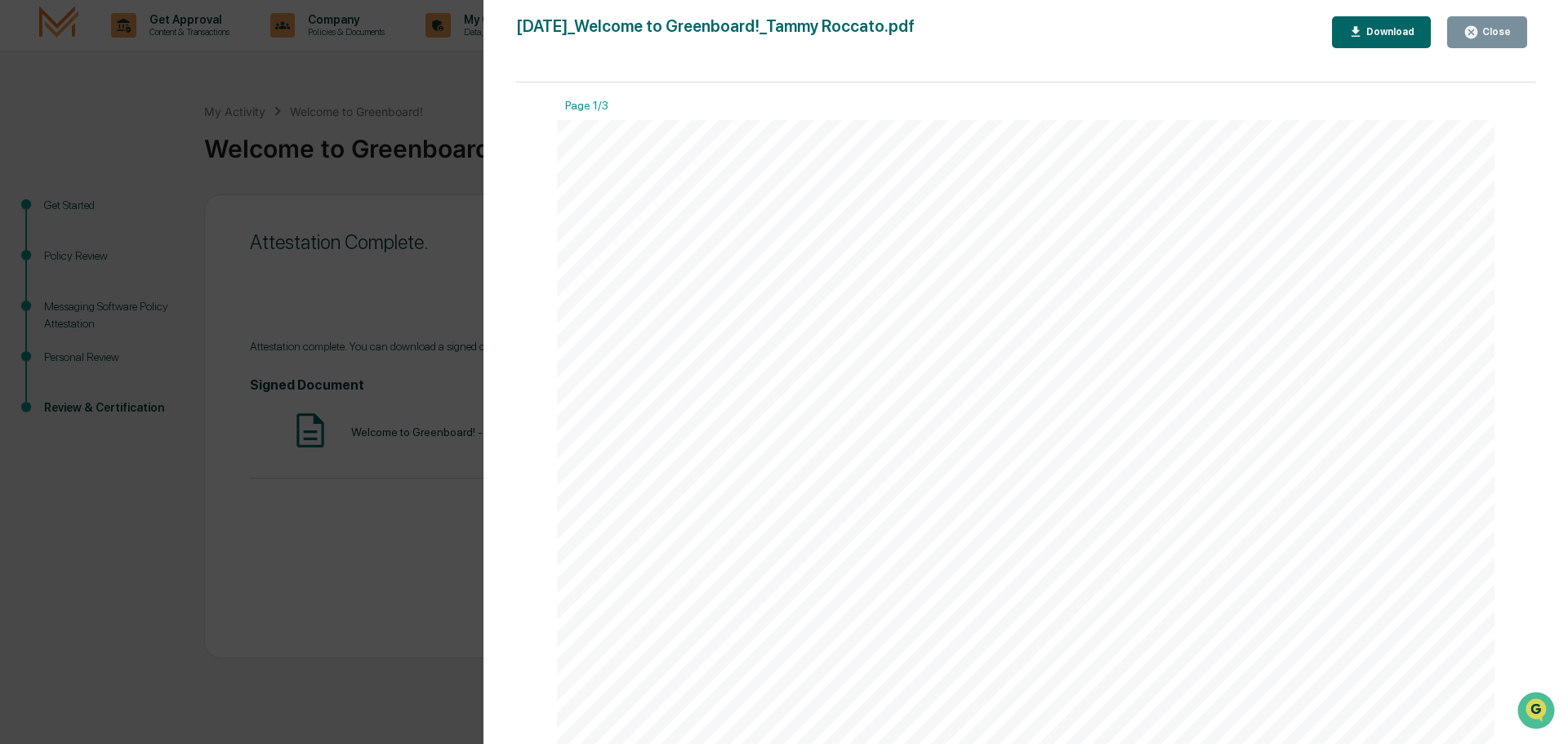
click at [1376, 36] on div "Download" at bounding box center [1388, 31] width 51 height 12
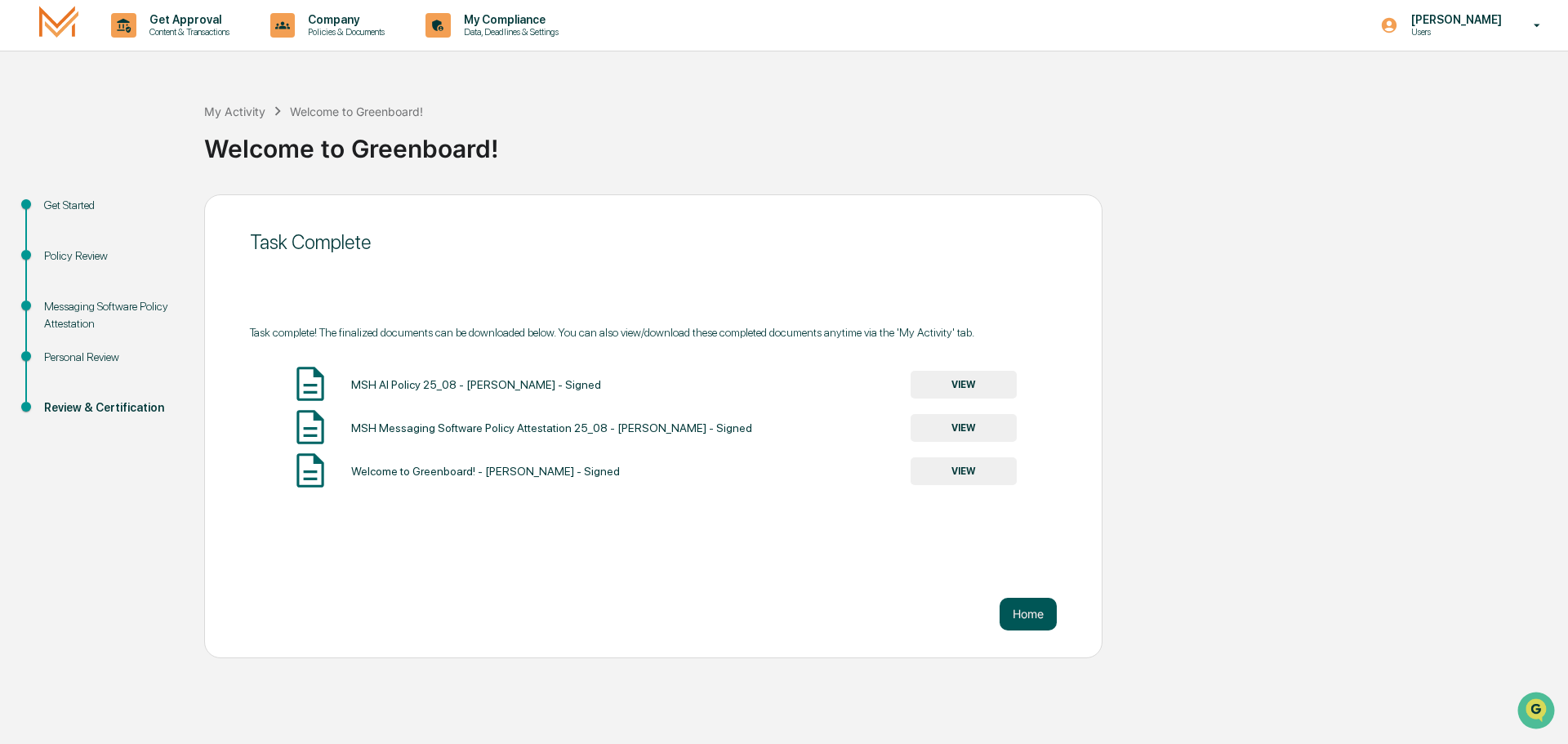
click at [1027, 623] on button "Home" at bounding box center [1029, 614] width 57 height 32
